Goal: Navigation & Orientation: Find specific page/section

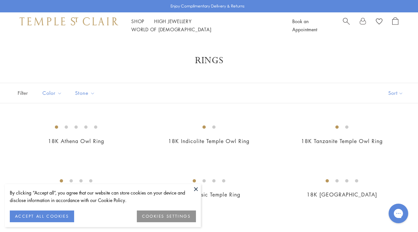
click at [175, 216] on button "COOKIES SETTINGS" at bounding box center [166, 217] width 59 height 12
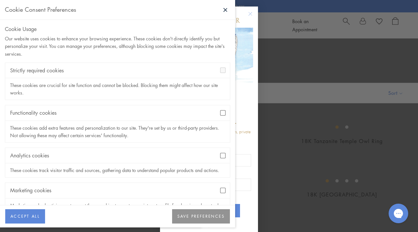
scroll to position [24, 0]
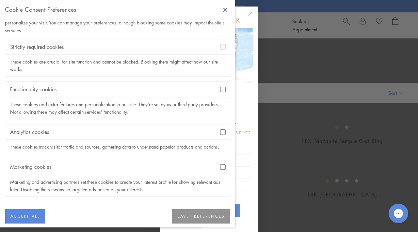
click at [211, 217] on button "SAVE PREFERENCES" at bounding box center [201, 217] width 58 height 14
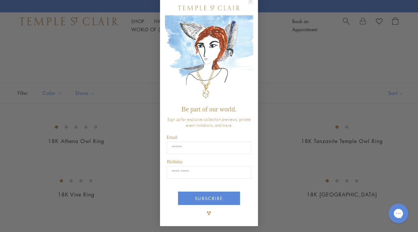
scroll to position [0, 0]
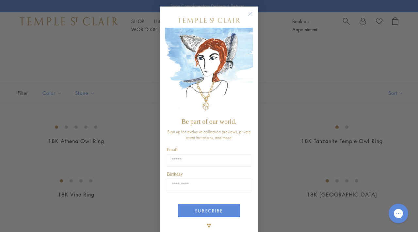
click at [249, 16] on circle "Close dialog" at bounding box center [250, 14] width 8 height 8
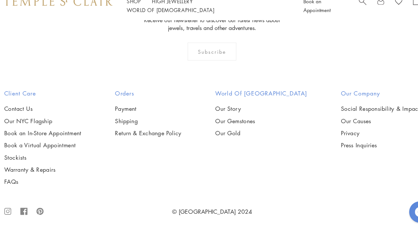
scroll to position [2646, 0]
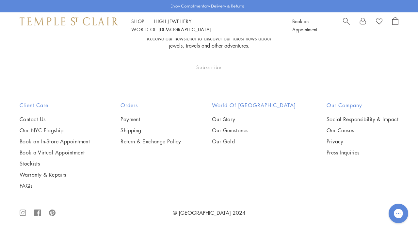
scroll to position [317, 0]
